Goal: Transaction & Acquisition: Purchase product/service

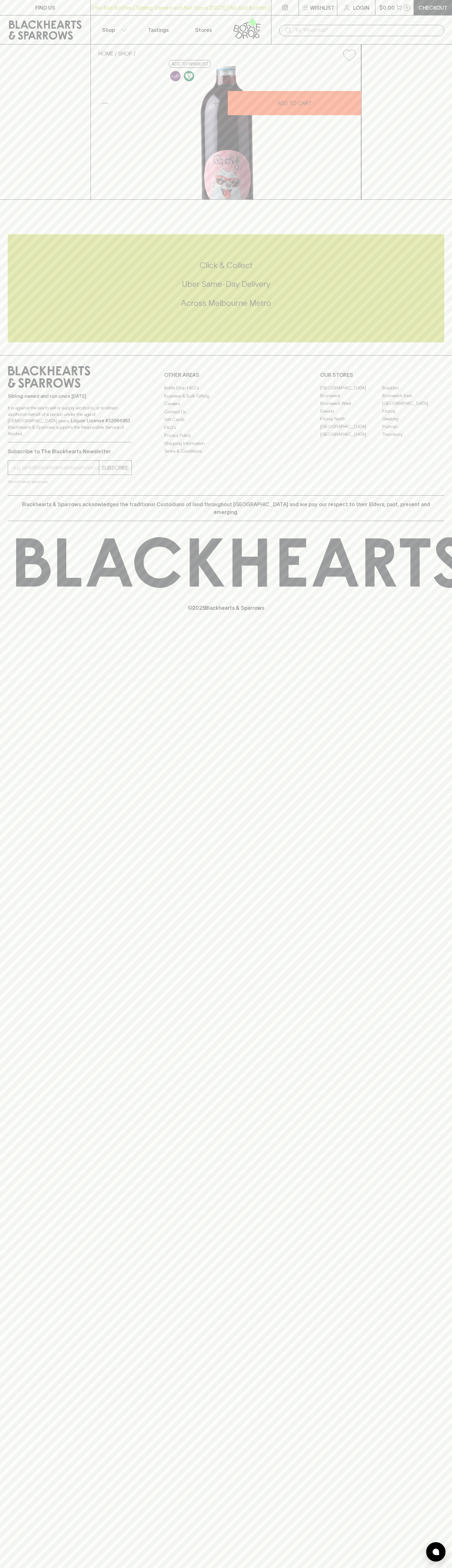
click at [405, 25] on input "text" at bounding box center [366, 30] width 144 height 10
click at [442, 34] on div "​" at bounding box center [361, 30] width 165 height 12
click at [341, 1567] on html "FIND US | No Bad Bottles | Sibling Owned and Run Since 2006 | No Bad Bottles | …" at bounding box center [226, 784] width 452 height 1568
click at [8, 145] on div "HOME SHOP Sindi Mandiqi Grignolino 2023 $45.00 Add to wishlist 10% discount whe…" at bounding box center [226, 122] width 452 height 155
